Goal: Transaction & Acquisition: Purchase product/service

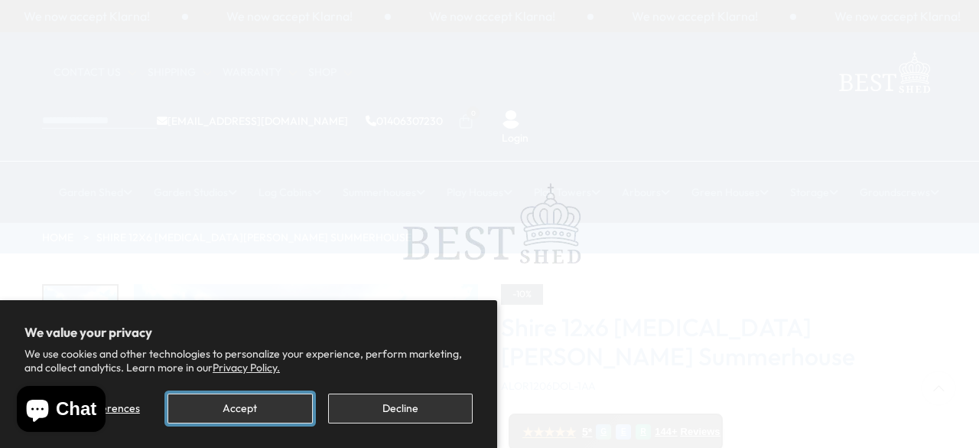
click at [236, 415] on button "Accept" at bounding box center [240, 408] width 145 height 30
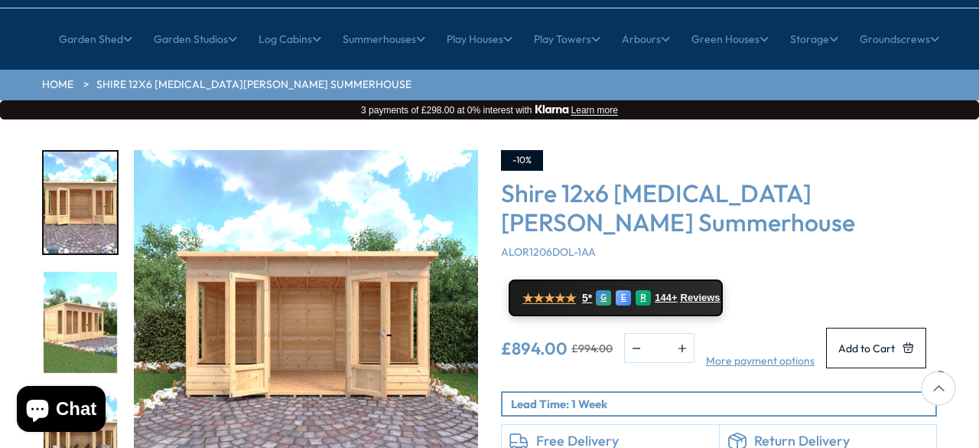
scroll to position [154, 0]
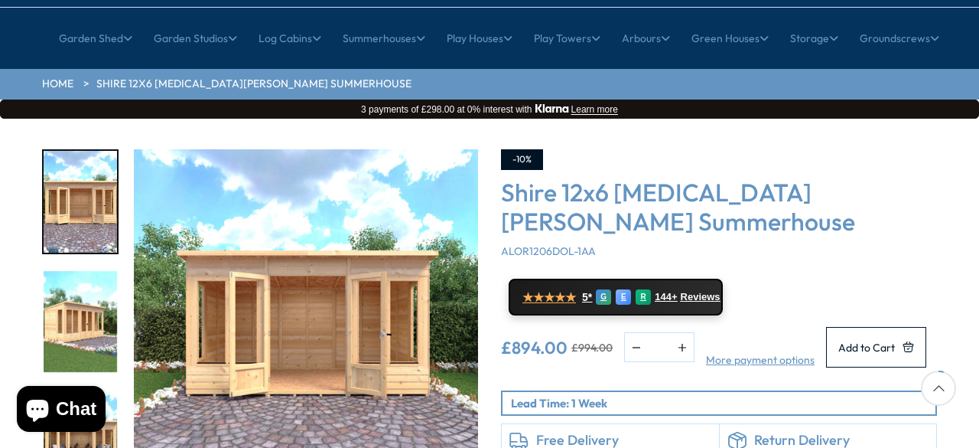
click at [81, 271] on img "2 / 9" at bounding box center [80, 322] width 73 height 102
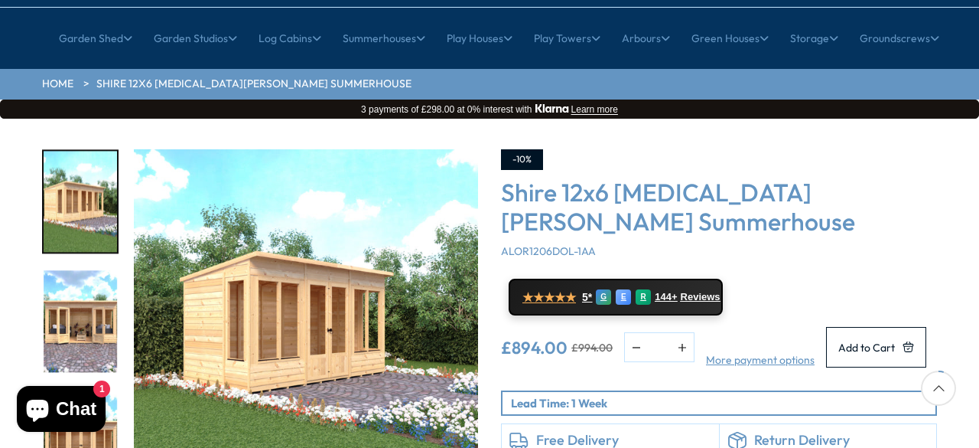
click at [89, 271] on img "3 / 9" at bounding box center [80, 322] width 73 height 102
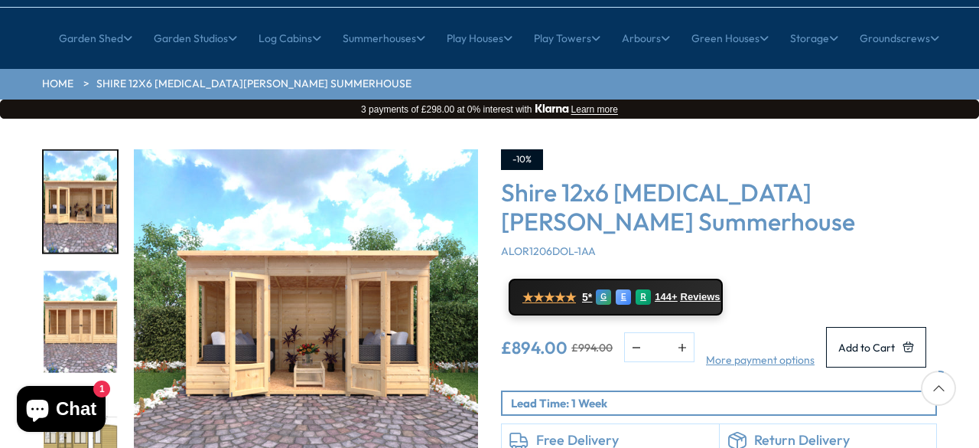
click at [93, 320] on img "4 / 9" at bounding box center [80, 322] width 73 height 102
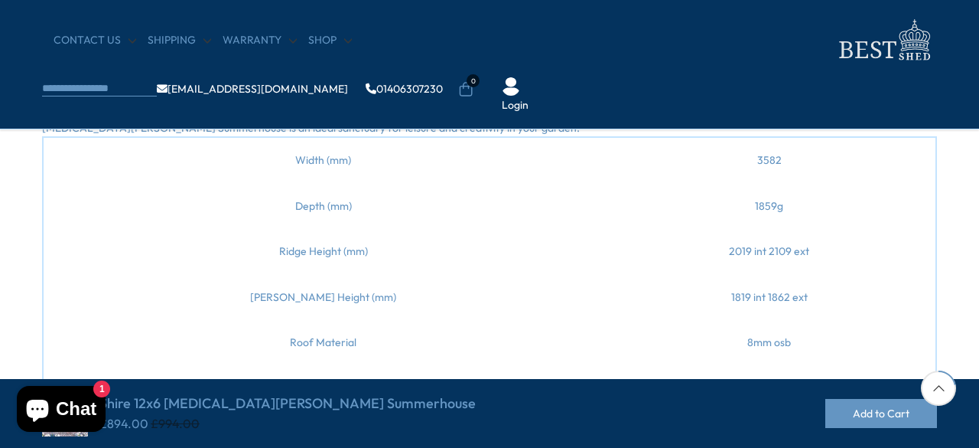
scroll to position [706, 0]
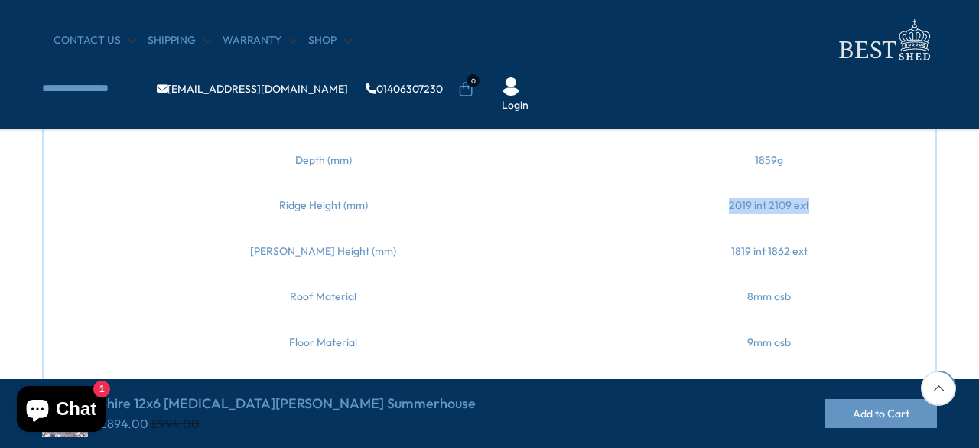
drag, startPoint x: 773, startPoint y: 212, endPoint x: 645, endPoint y: 194, distance: 129.1
click at [645, 194] on td "2019 int 2109 ext" at bounding box center [770, 206] width 333 height 46
drag, startPoint x: 679, startPoint y: 213, endPoint x: 705, endPoint y: 212, distance: 25.3
click at [705, 212] on td "2019 int 2109 ext" at bounding box center [770, 206] width 333 height 46
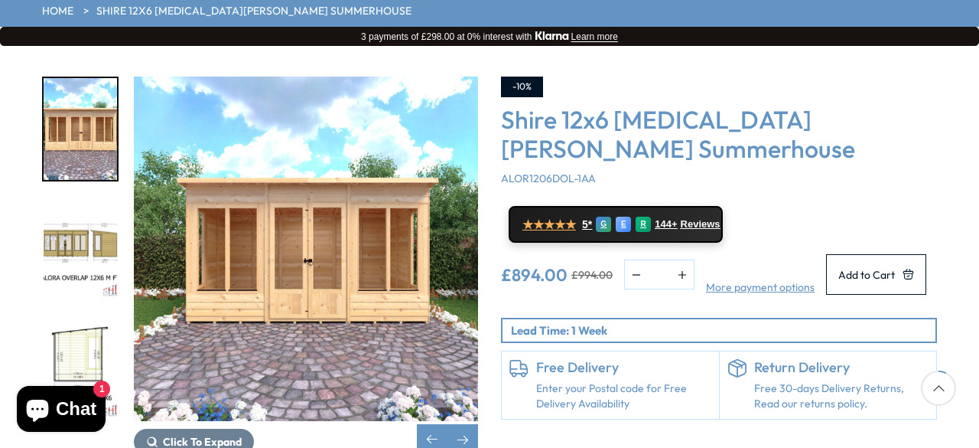
scroll to position [238, 0]
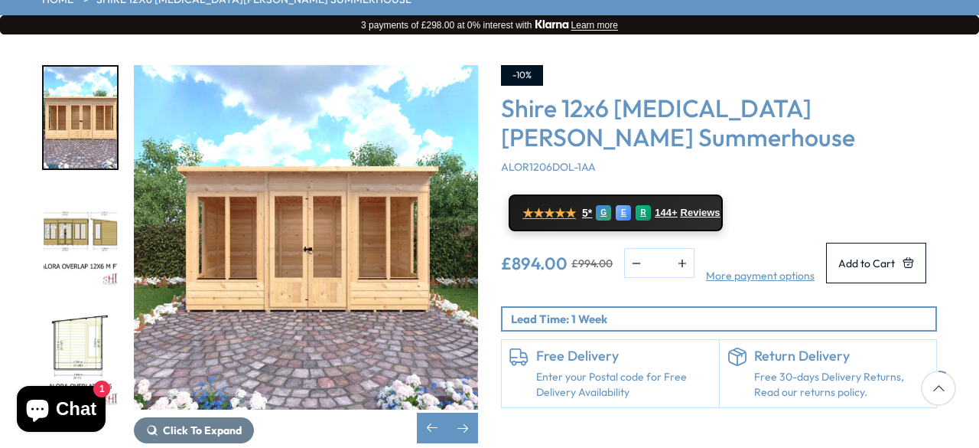
click at [51, 306] on img "6 / 9" at bounding box center [80, 357] width 73 height 102
